Goal: Task Accomplishment & Management: Complete application form

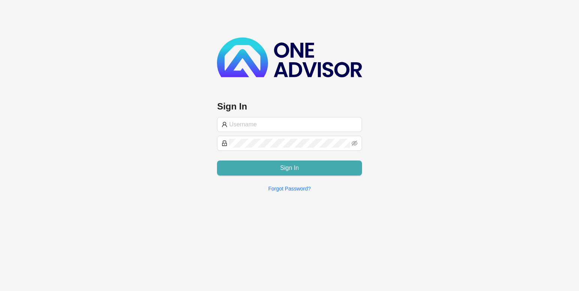
type input "trudie@bekkerinvestments.co.za"
click at [275, 166] on button "Sign In" at bounding box center [289, 167] width 145 height 15
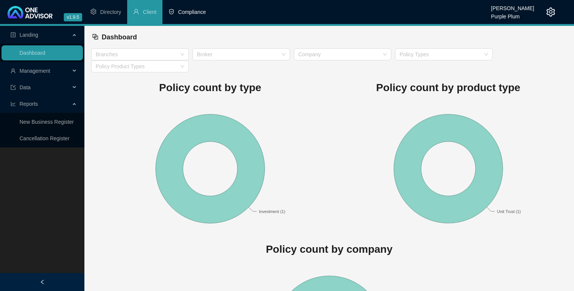
click at [188, 12] on span "Compliance" at bounding box center [192, 12] width 28 height 6
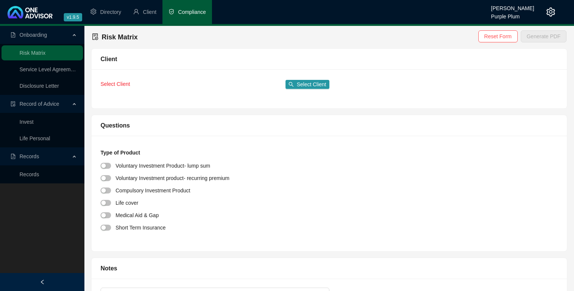
click at [25, 174] on link "Records" at bounding box center [28, 174] width 19 height 6
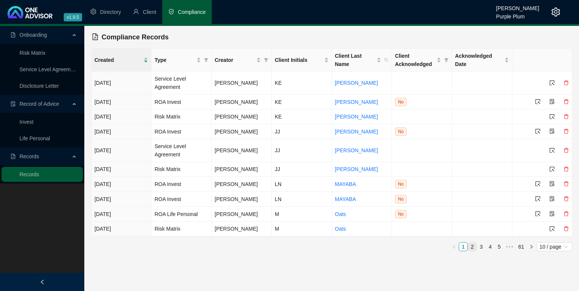
click at [471, 243] on link "2" at bounding box center [472, 247] width 8 height 8
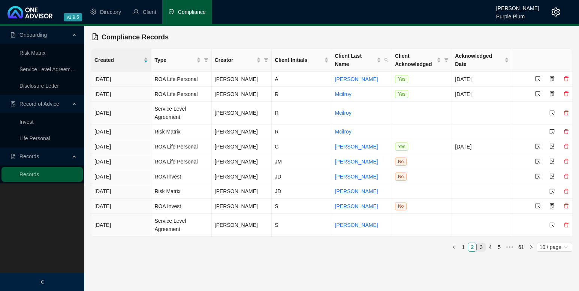
click at [481, 245] on link "3" at bounding box center [481, 247] width 8 height 8
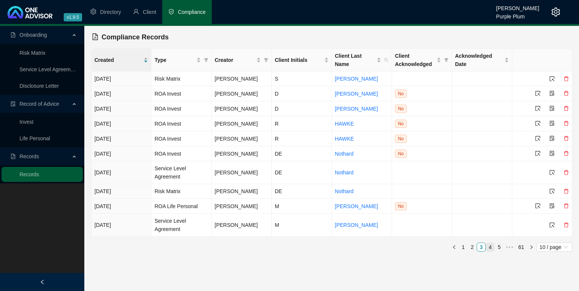
click at [489, 243] on link "4" at bounding box center [490, 247] width 8 height 8
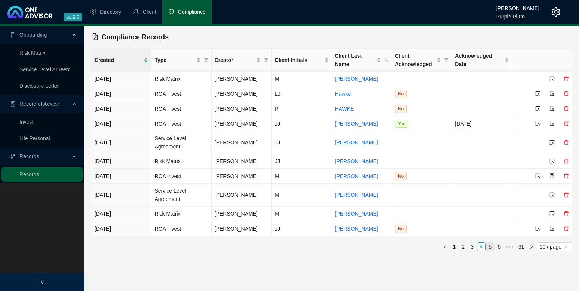
click at [488, 243] on link "5" at bounding box center [490, 247] width 8 height 8
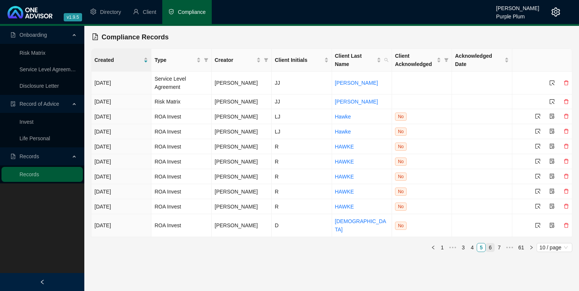
click at [490, 243] on link "6" at bounding box center [490, 247] width 8 height 8
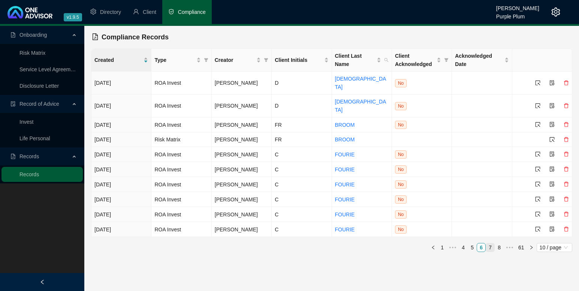
click at [488, 243] on link "7" at bounding box center [490, 247] width 8 height 8
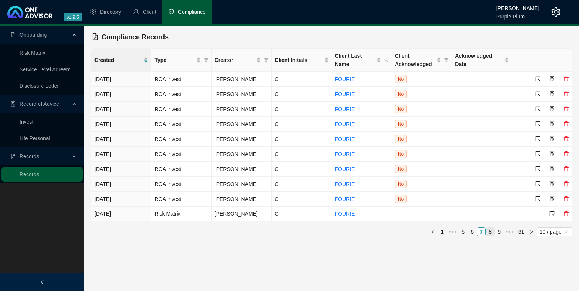
click at [489, 228] on link "8" at bounding box center [490, 232] width 8 height 8
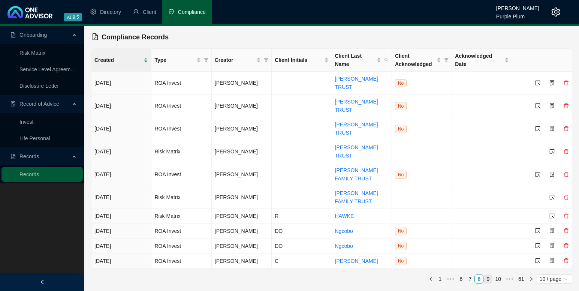
click at [490, 275] on link "9" at bounding box center [488, 279] width 8 height 8
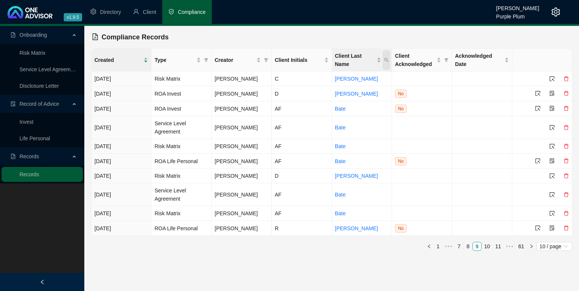
click at [387, 59] on icon "search" at bounding box center [387, 60] width 4 height 4
type input "grundling"
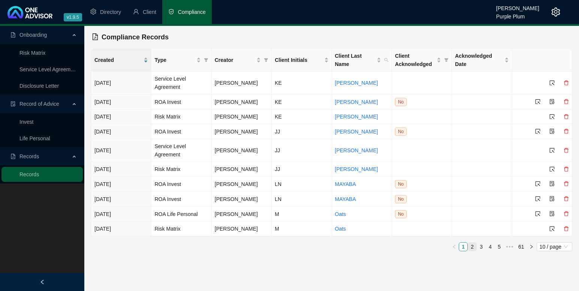
click at [471, 246] on link "2" at bounding box center [472, 247] width 8 height 8
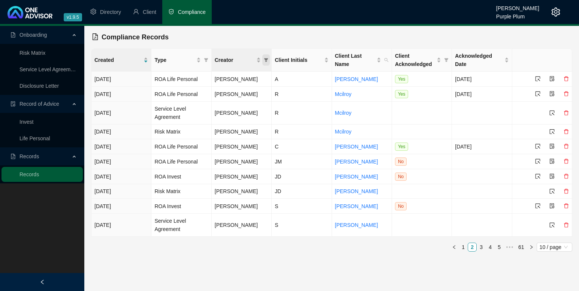
click at [265, 61] on icon "filter" at bounding box center [266, 60] width 4 height 4
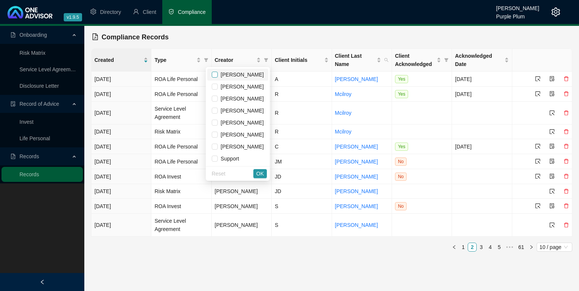
drag, startPoint x: 228, startPoint y: 74, endPoint x: 225, endPoint y: 79, distance: 6.0
click at [218, 74] on input "checkbox" at bounding box center [215, 75] width 6 height 6
checkbox input "true"
click at [218, 88] on input "checkbox" at bounding box center [215, 87] width 6 height 6
checkbox input "true"
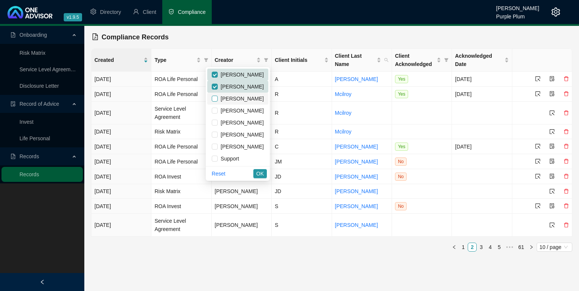
click at [218, 96] on input "checkbox" at bounding box center [215, 99] width 6 height 6
checkbox input "true"
click at [218, 108] on input "checkbox" at bounding box center [215, 111] width 6 height 6
checkbox input "true"
click at [218, 120] on input "checkbox" at bounding box center [215, 123] width 6 height 6
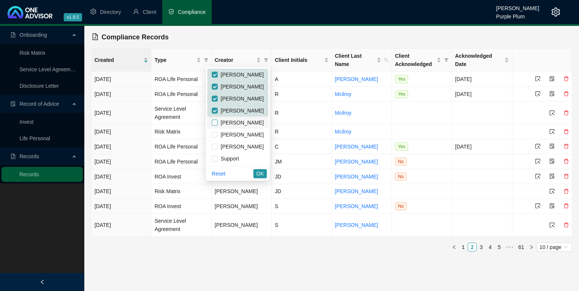
checkbox input "true"
click at [264, 171] on span "OK" at bounding box center [259, 173] width 7 height 8
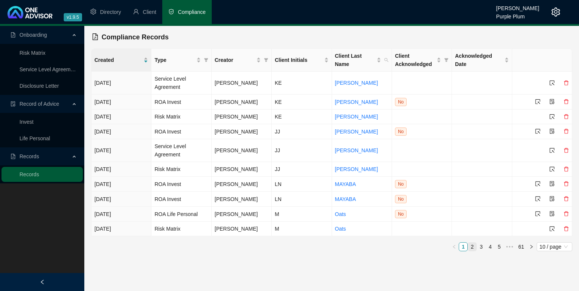
click at [471, 245] on link "2" at bounding box center [472, 247] width 8 height 8
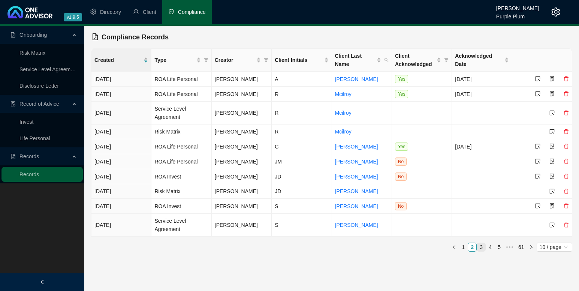
click at [481, 243] on link "3" at bounding box center [481, 247] width 8 height 8
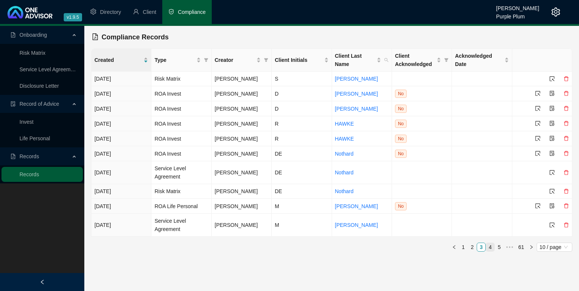
click at [491, 243] on link "4" at bounding box center [490, 247] width 8 height 8
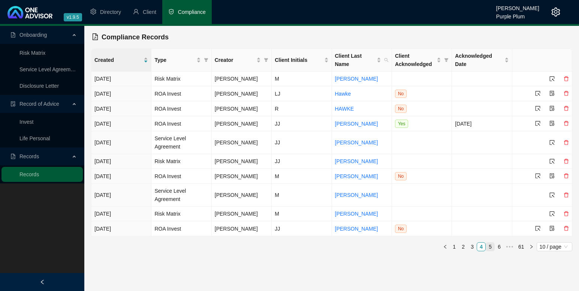
click at [490, 245] on link "5" at bounding box center [490, 247] width 8 height 8
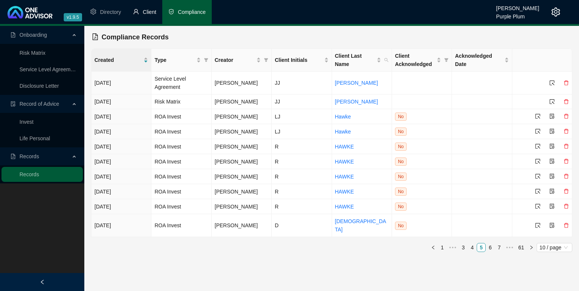
click at [148, 10] on span "Client" at bounding box center [149, 12] width 13 height 6
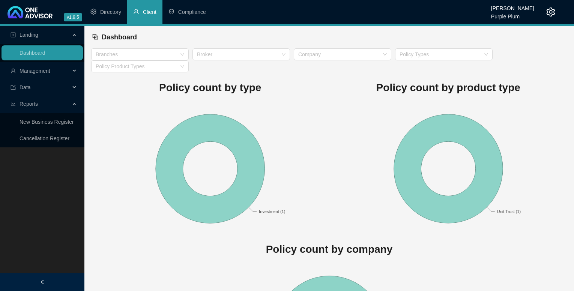
click at [74, 71] on icon at bounding box center [75, 71] width 4 height 0
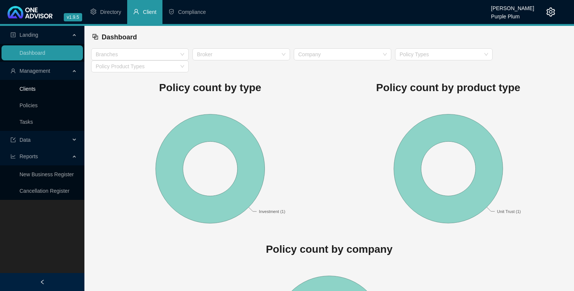
click at [29, 87] on link "Clients" at bounding box center [27, 89] width 16 height 6
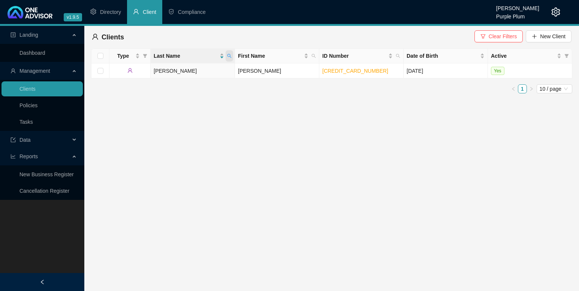
click at [228, 54] on icon "search" at bounding box center [229, 56] width 4 height 4
type input "grundling"
click at [172, 84] on button "Search" at bounding box center [177, 85] width 34 height 9
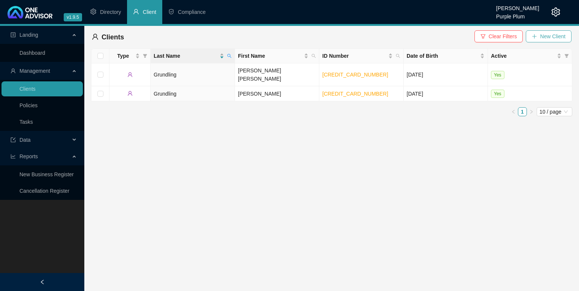
click at [546, 37] on span "New Client" at bounding box center [552, 36] width 25 height 8
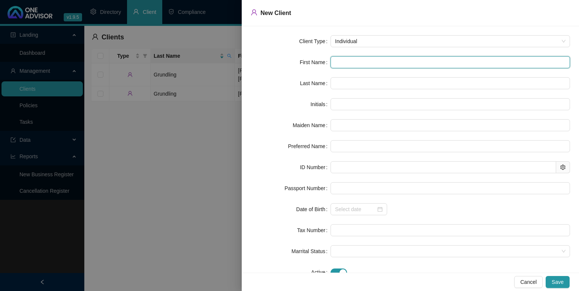
click at [340, 61] on input "text" at bounding box center [451, 62] width 240 height 12
type input "U"
type input "Ul"
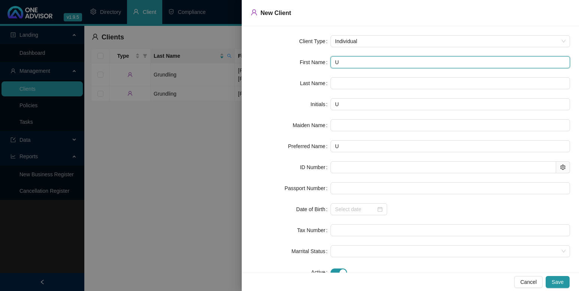
type input "Ul"
type input "Ule"
type input "Ulee"
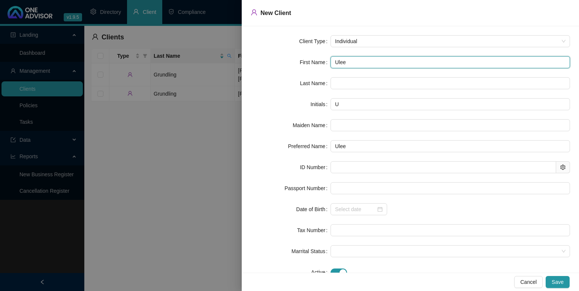
type input "Uleee"
type input "Uleeee"
type input "Uleeeee"
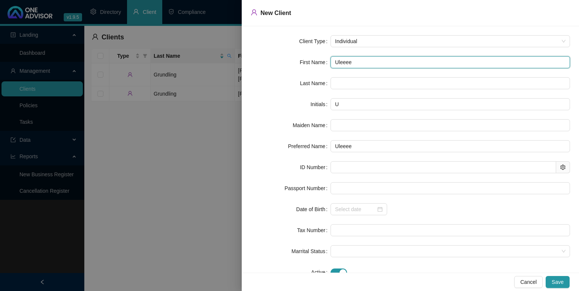
type input "Uleeeee"
type input "Uleeeeee"
type input "Uleeeeeee"
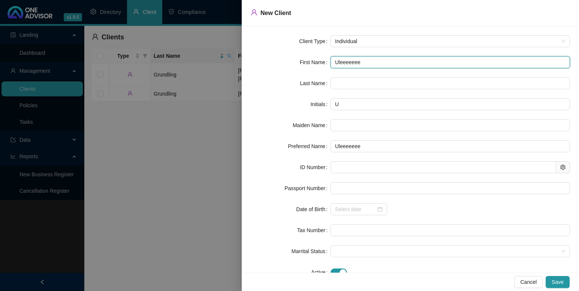
type input "Uleeeeeeee"
type input "Uleeeeeeeee"
type input "Uleeeeeeeeee"
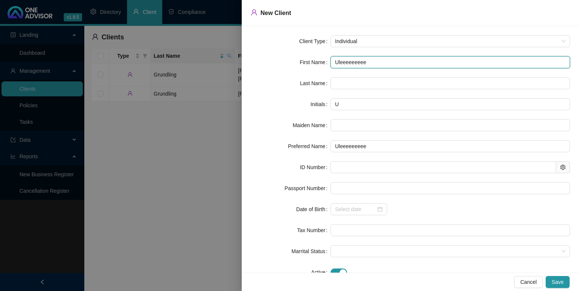
type input "Uleeeeeeeeee"
type input "Uleeeeeeeeeee"
type input "Uleeeeeeeeeeee"
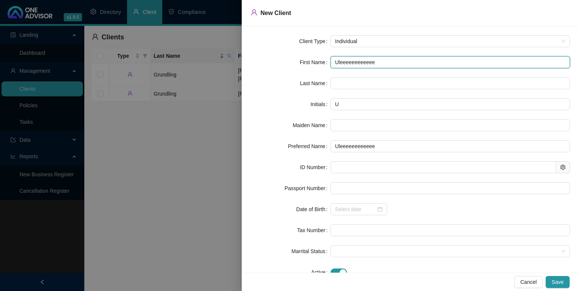
type input "Uleeeeeeeeeeeee"
type input "Uleeeeeeeeeeeeee"
type input "Uleeeeeeeeeeeeeee"
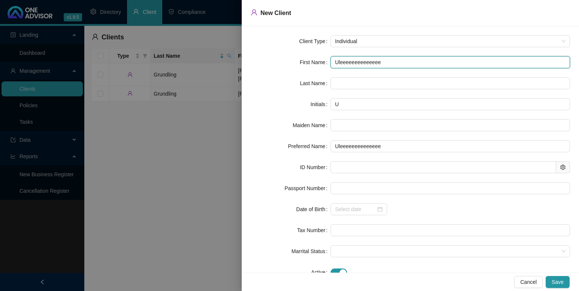
type input "Uleeeeeeeeeeeeeee"
type input "Uleeeeeeeeeeeeeeee"
type input "Uleeeeeeeeeeeeeee"
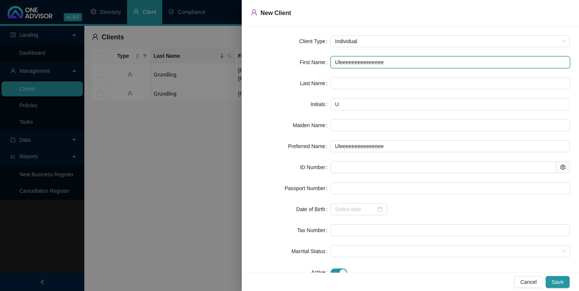
type input "Uleeeeeeeeeeeeee"
type input "Uleeeeeeeeeeeee"
type input "Uleeeeeeeeeeee"
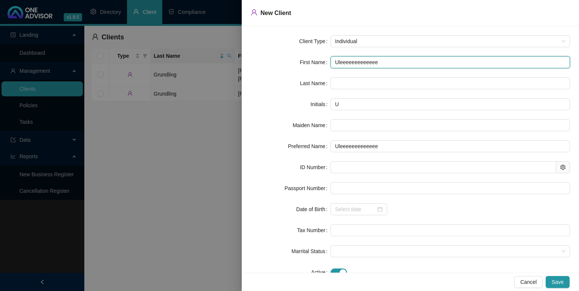
type input "Uleeeeeeeeeeee"
type input "Uleeeeeeeeeee"
type input "Uleeeeeeeeee"
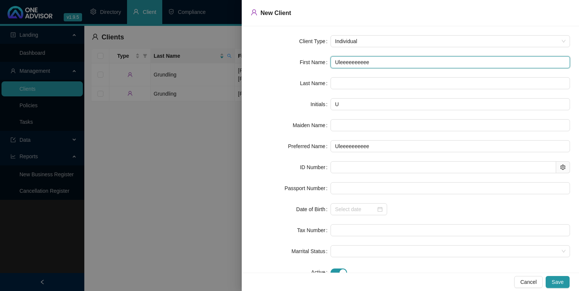
type input "Uleeeeeeeee"
type input "Uleeeeeeee"
type input "Uleeeeeee"
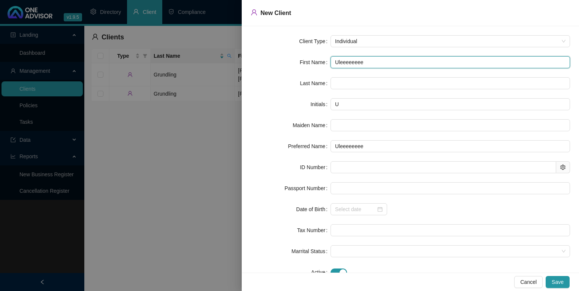
type input "Uleeeeeee"
type input "Uleeeeee"
type input "Uleeeee"
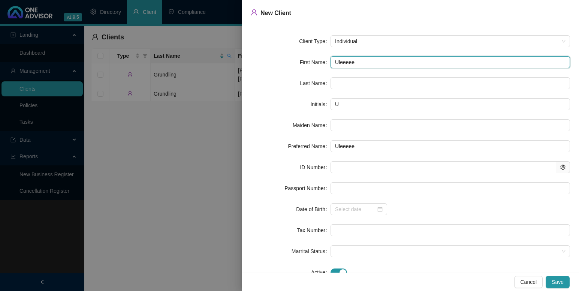
type input "Uleeee"
type input "Uleee"
type input "Ulee"
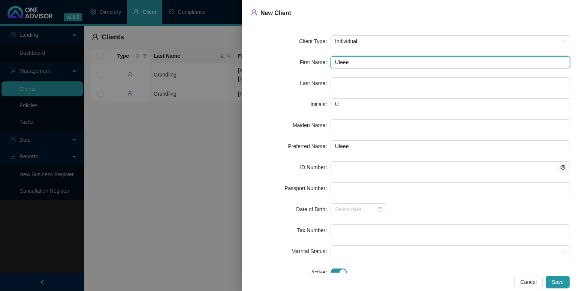
type input "Ulee"
type input "Ule"
type input "Ul"
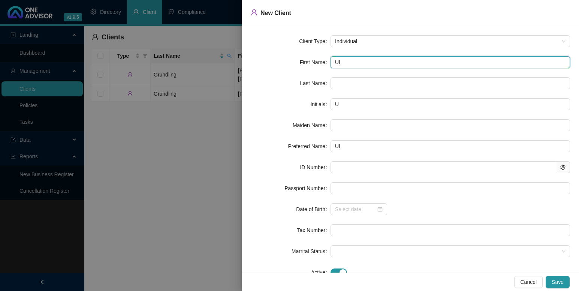
type input "Ule"
type input "Ulen"
type input "Ulene"
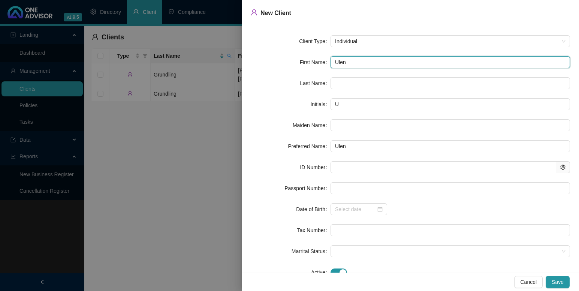
type input "Ulene"
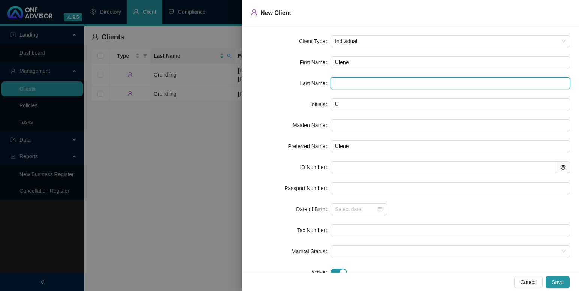
click at [331, 82] on input "text" at bounding box center [451, 83] width 240 height 12
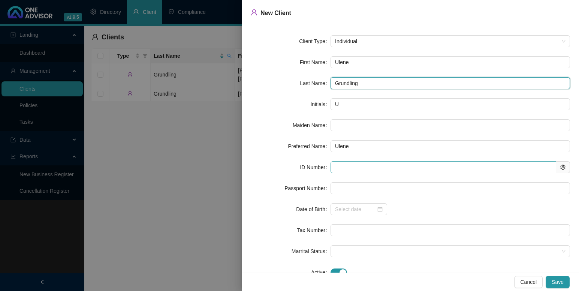
type input "Grundling"
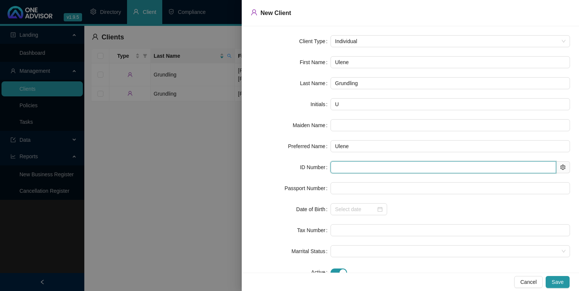
click at [338, 168] on input "text" at bounding box center [444, 167] width 226 height 12
type input "820726"
type input "1982-07-26"
type input "8207260004083"
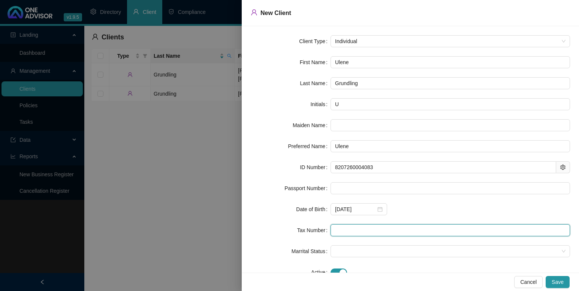
click at [331, 231] on input "text" at bounding box center [451, 230] width 240 height 12
click at [338, 249] on span at bounding box center [450, 251] width 231 height 11
type input "1367559141"
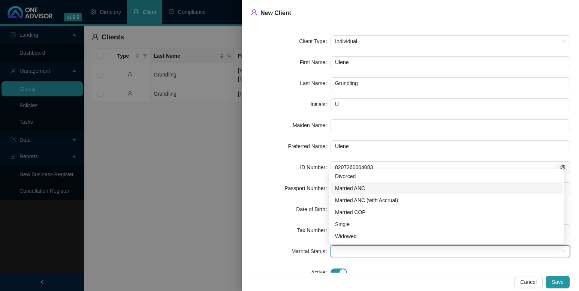
click at [343, 186] on div "Married ANC" at bounding box center [446, 188] width 223 height 8
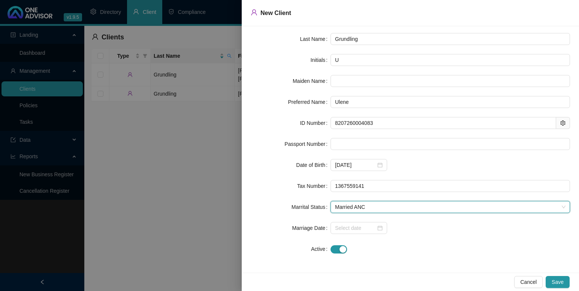
scroll to position [45, 0]
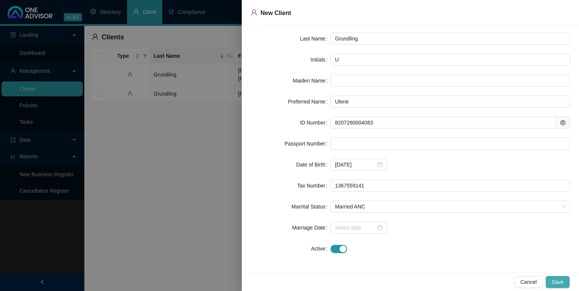
click at [559, 283] on span "Save" at bounding box center [558, 282] width 12 height 8
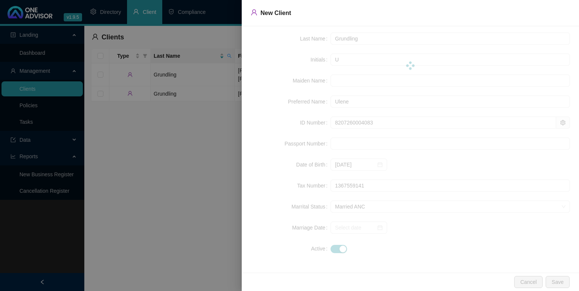
scroll to position [0, 0]
